Goal: Download file/media

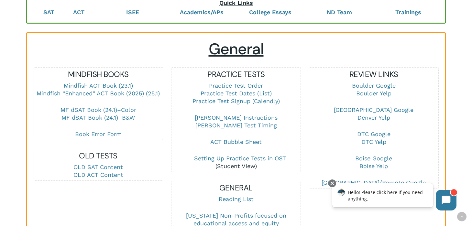
scroll to position [152, 0]
click at [126, 117] on link "MF dSAT Book (24.1)–B&W" at bounding box center [97, 117] width 73 height 7
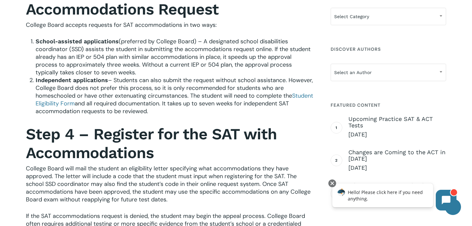
scroll to position [687, 0]
